Goal: Task Accomplishment & Management: Manage account settings

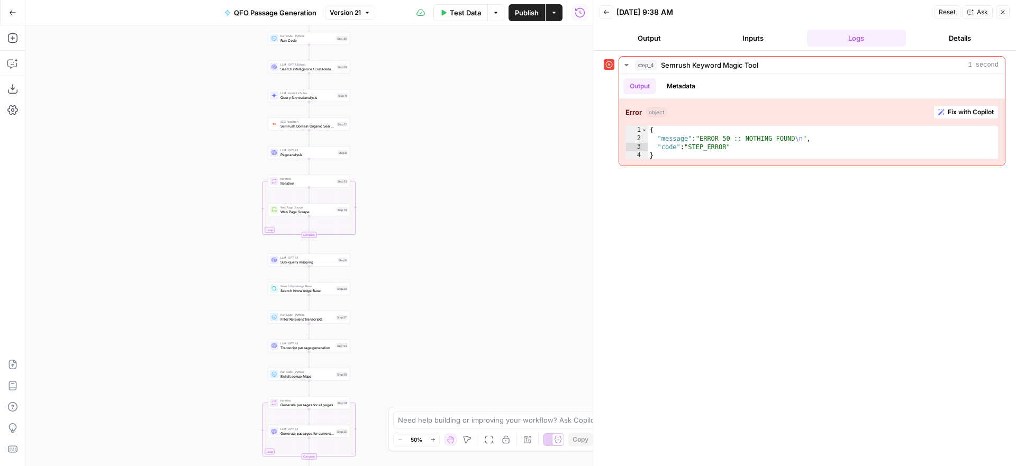
click at [1007, 17] on button "Close" at bounding box center [1003, 12] width 14 height 14
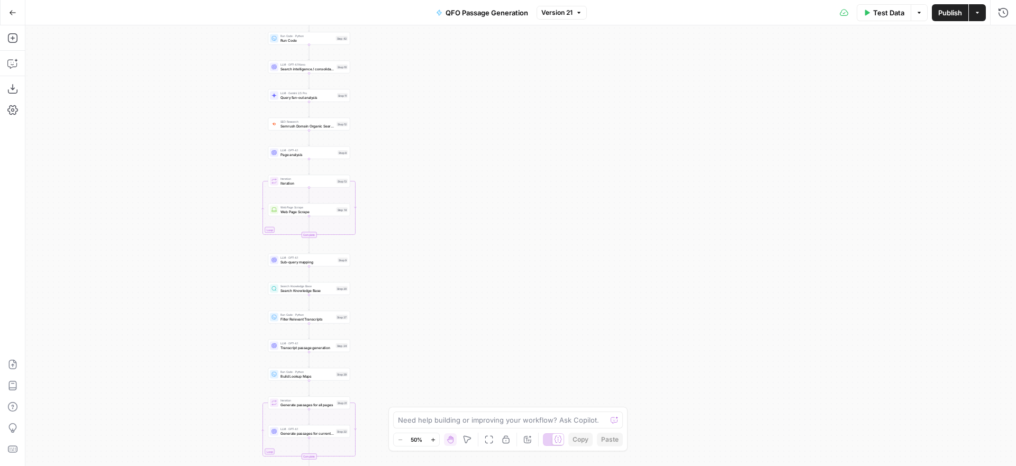
drag, startPoint x: 13, startPoint y: 14, endPoint x: 83, endPoint y: 24, distance: 71.0
click at [13, 14] on icon "button" at bounding box center [12, 12] width 7 height 7
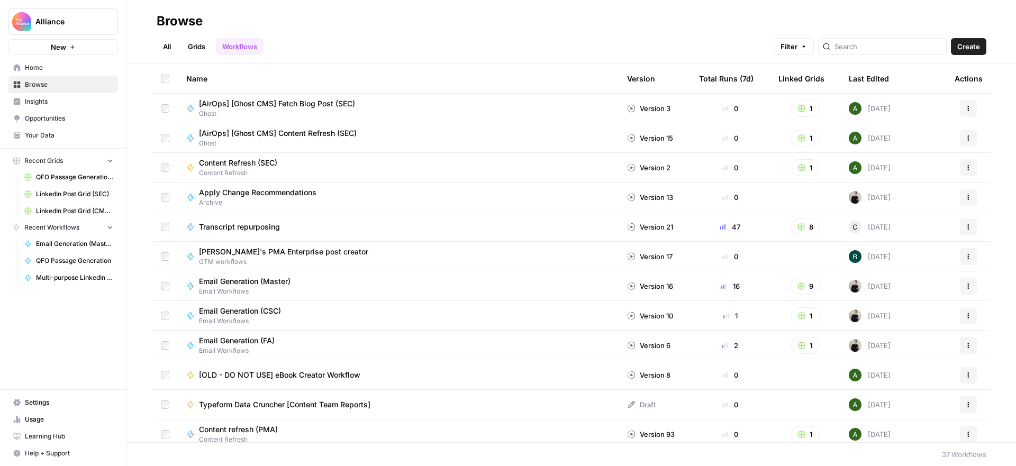
click at [52, 400] on span "Settings" at bounding box center [69, 403] width 88 height 10
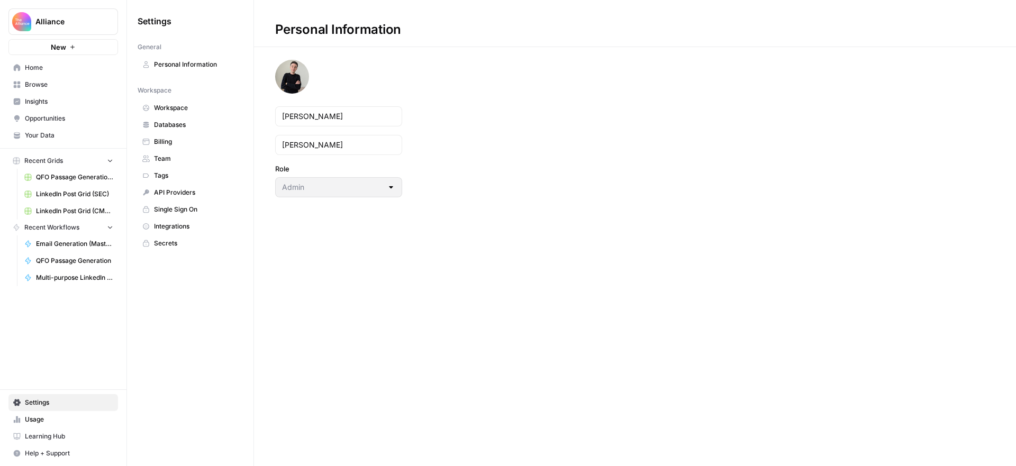
click at [171, 156] on span "Team" at bounding box center [196, 159] width 84 height 10
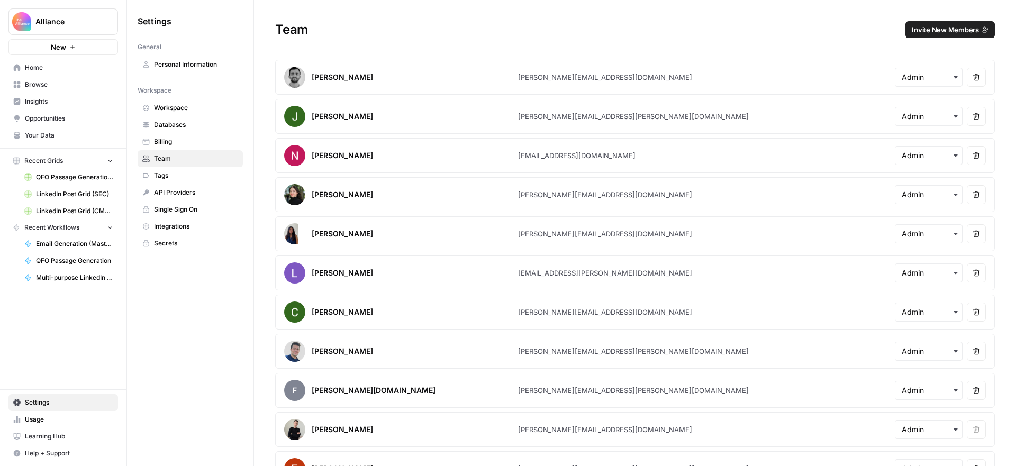
click at [927, 30] on span "Invite New Members" at bounding box center [944, 29] width 67 height 11
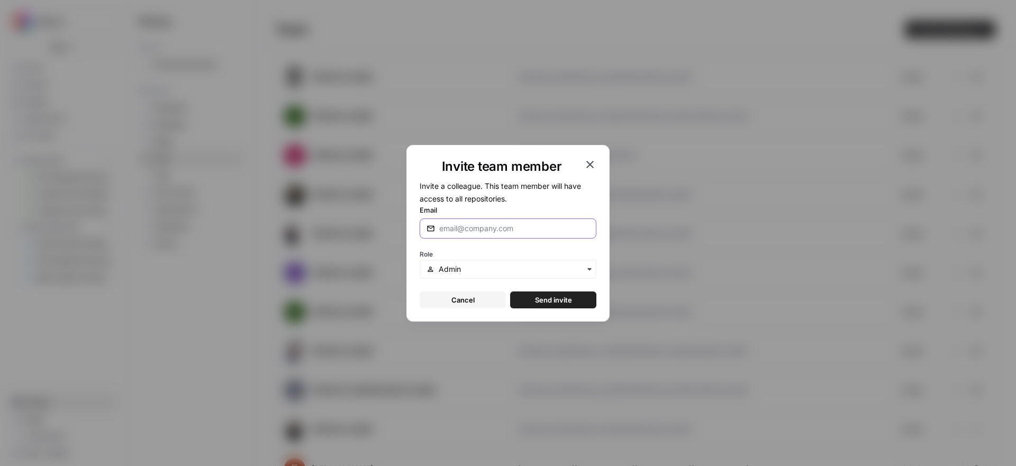
click at [505, 225] on input "Email" at bounding box center [514, 228] width 150 height 11
paste input "[PERSON_NAME][EMAIL_ADDRESS][DOMAIN_NAME]"
type input "[PERSON_NAME][EMAIL_ADDRESS][DOMAIN_NAME]"
click at [540, 200] on form "Invite a colleague. This team member will have access to all repositories. Emai…" at bounding box center [508, 243] width 177 height 129
click at [513, 268] on input "text" at bounding box center [514, 269] width 151 height 11
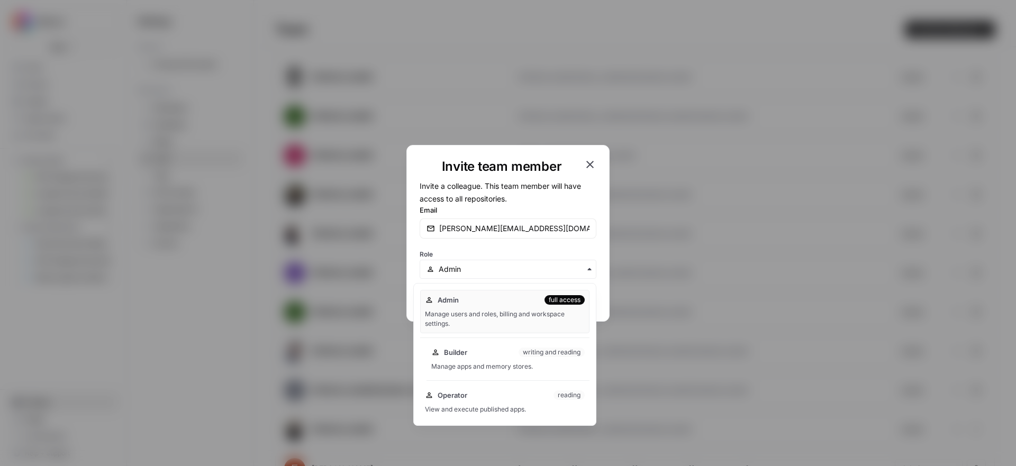
click at [489, 354] on div "Builder writing and reading" at bounding box center [507, 352] width 153 height 11
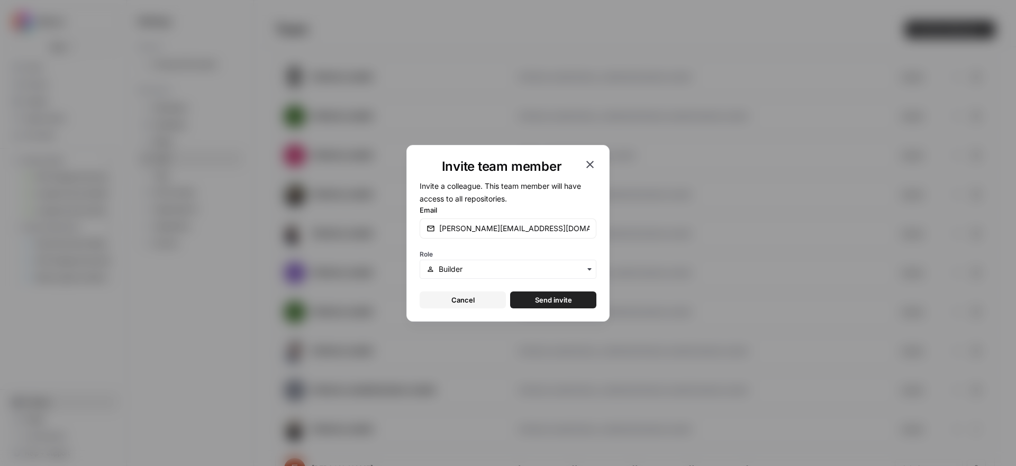
click at [554, 300] on span "Send invite" at bounding box center [553, 300] width 37 height 11
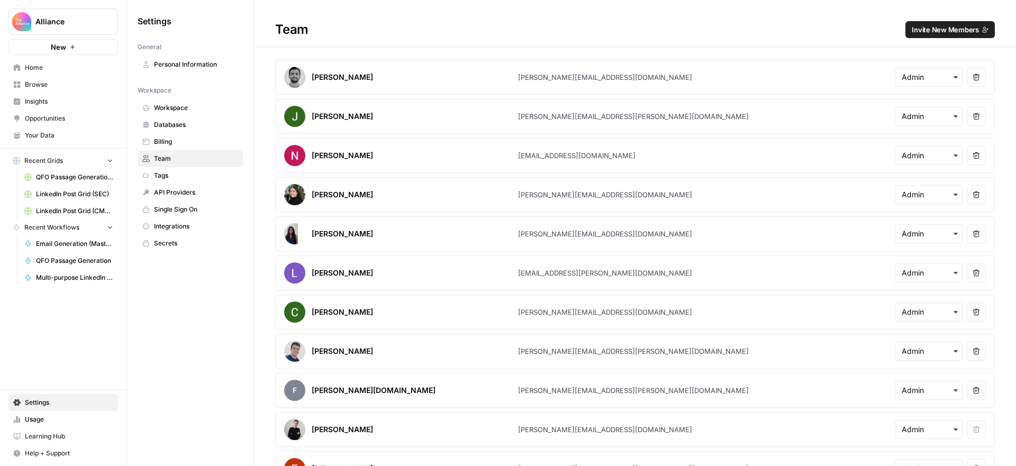
click at [726, 21] on div "Team Invite New Members" at bounding box center [635, 29] width 762 height 17
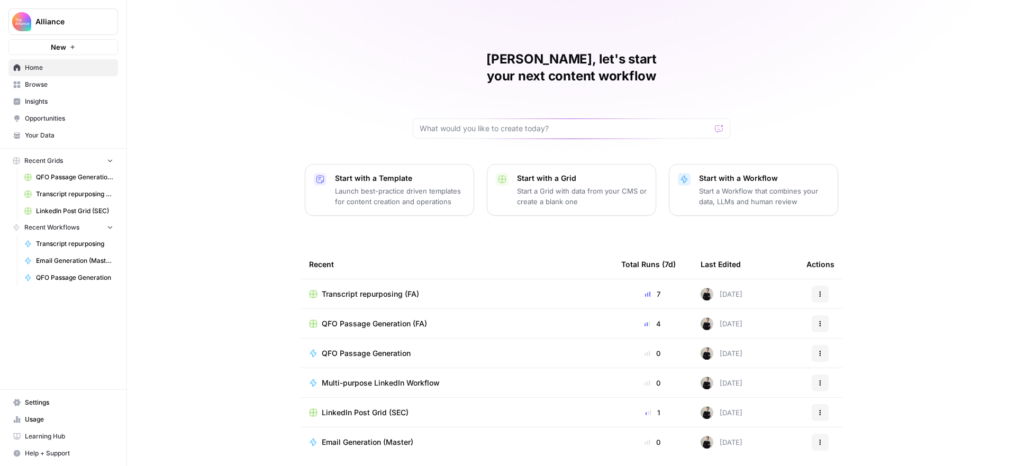
click at [53, 80] on span "Browse" at bounding box center [69, 85] width 88 height 10
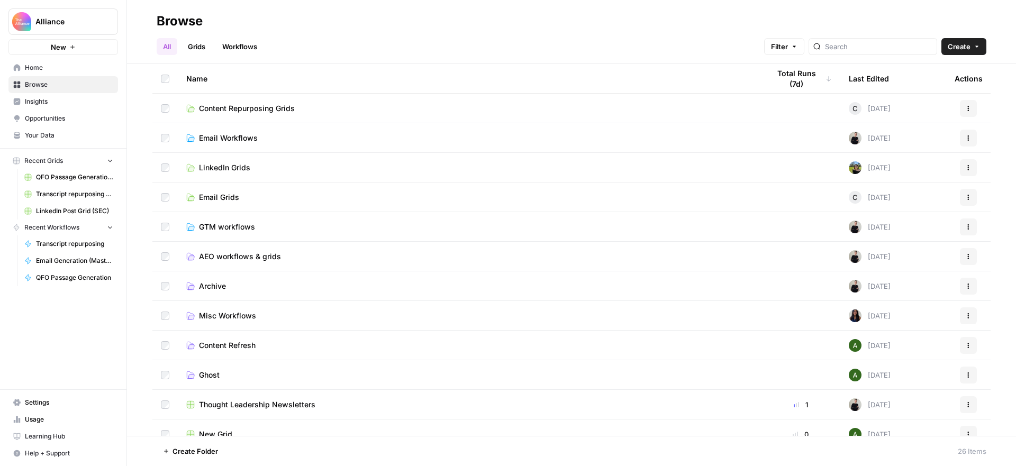
click at [272, 108] on span "Content Repurposing Grids" at bounding box center [247, 108] width 96 height 11
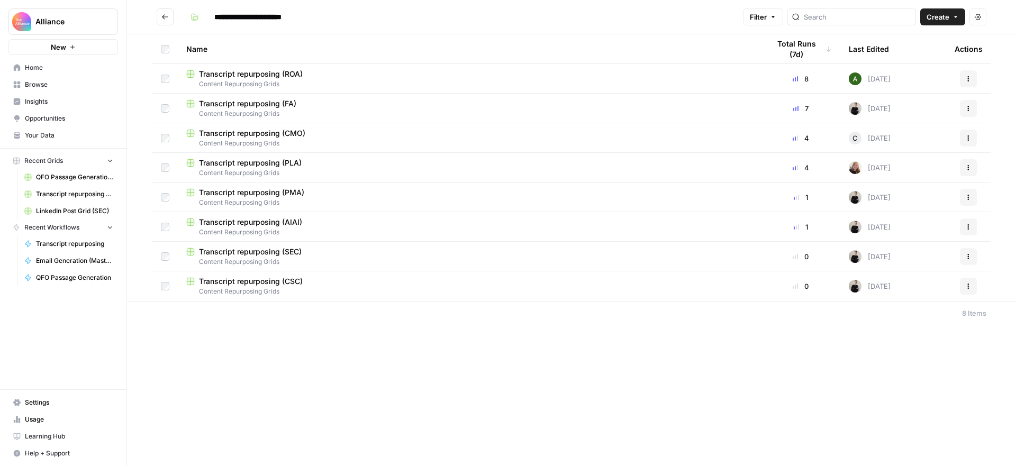
click at [288, 191] on span "Transcript repurposing (PMA)" at bounding box center [251, 192] width 105 height 11
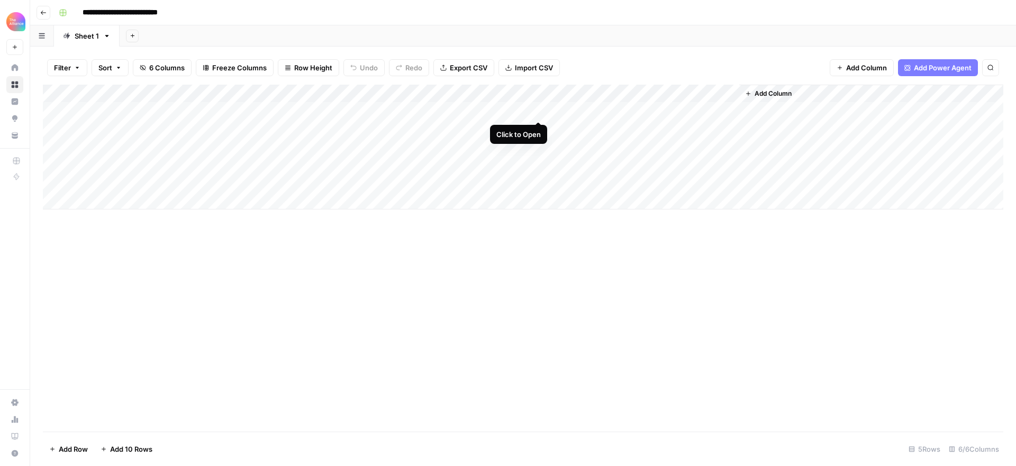
click at [536, 111] on div "Add Column" at bounding box center [523, 147] width 960 height 125
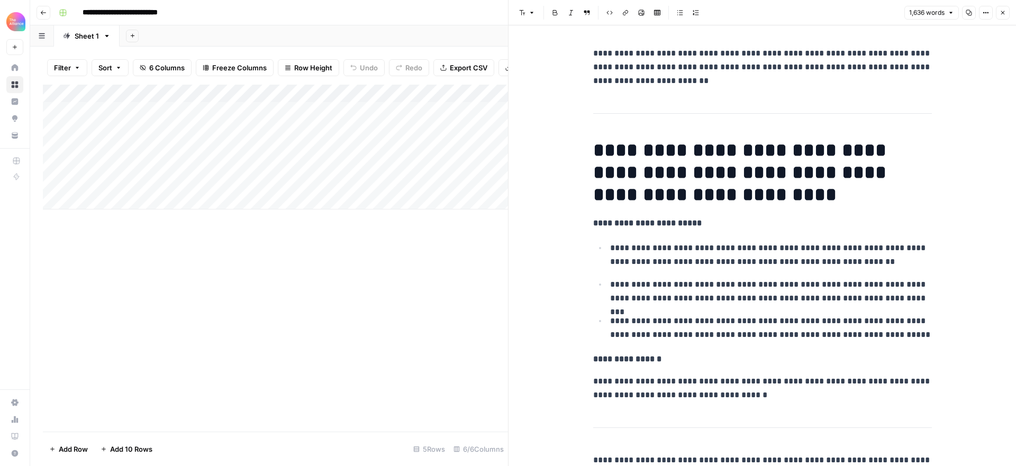
click at [1002, 14] on icon "button" at bounding box center [1002, 13] width 6 height 6
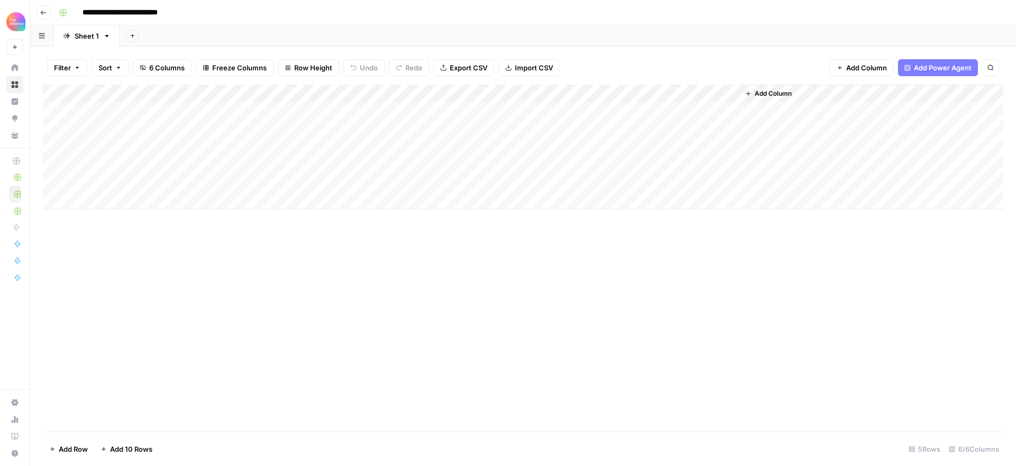
click at [44, 13] on icon "button" at bounding box center [43, 13] width 6 height 6
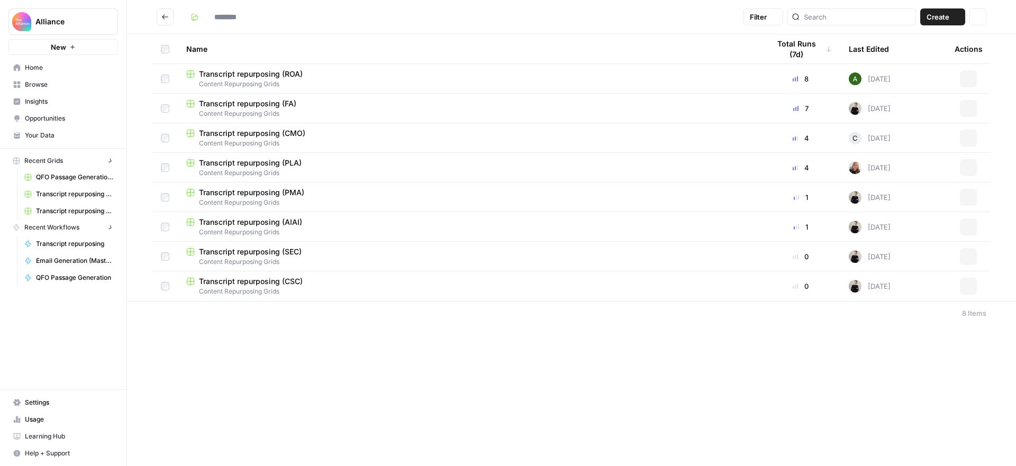
type input "**********"
click at [34, 85] on span "Browse" at bounding box center [69, 85] width 88 height 10
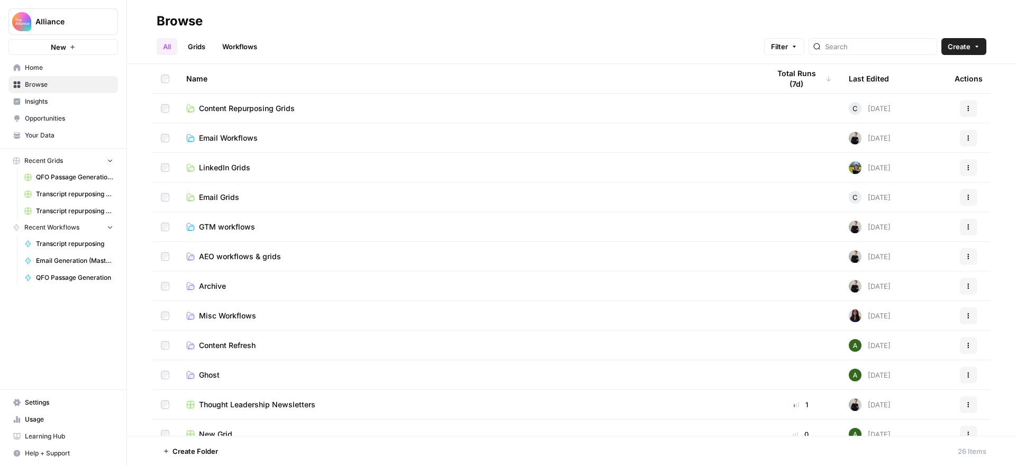
click at [222, 196] on span "Email Grids" at bounding box center [219, 197] width 40 height 11
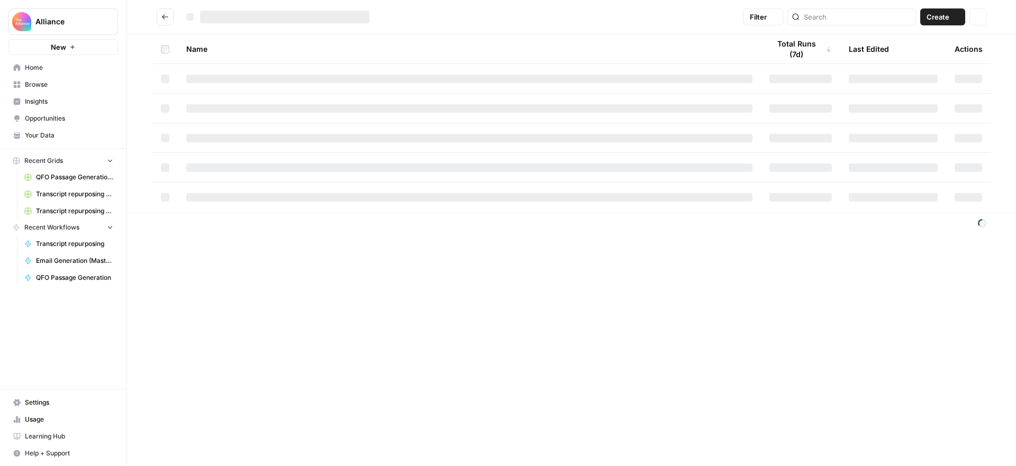
click at [221, 197] on div at bounding box center [469, 197] width 566 height 8
